Goal: Task Accomplishment & Management: Manage account settings

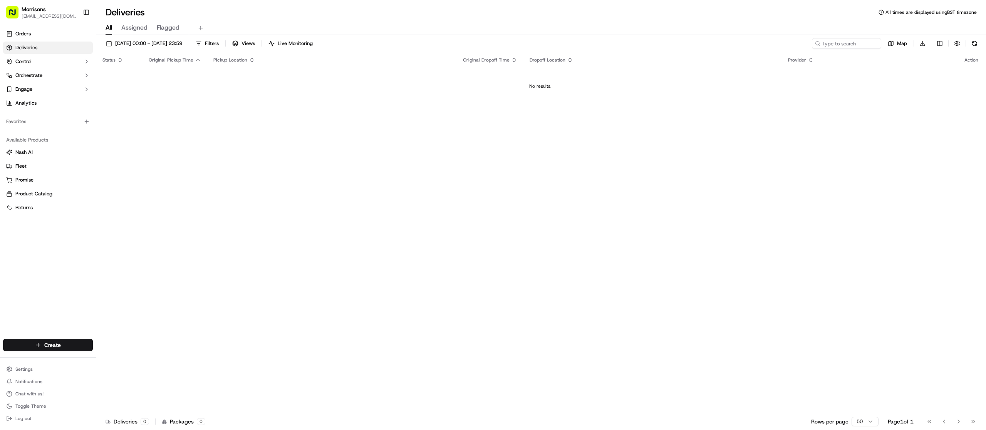
click at [30, 35] on span "Orders" at bounding box center [22, 33] width 15 height 7
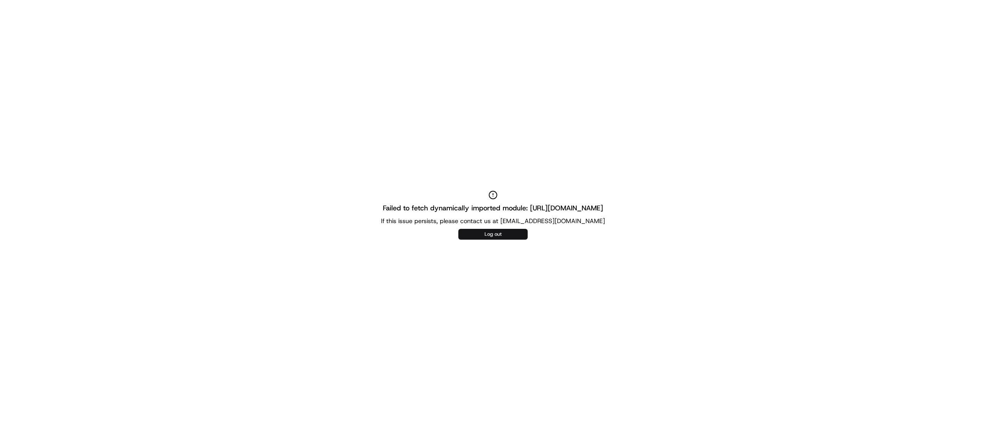
click at [490, 239] on button "Log out" at bounding box center [492, 234] width 69 height 11
